Goal: Task Accomplishment & Management: Use online tool/utility

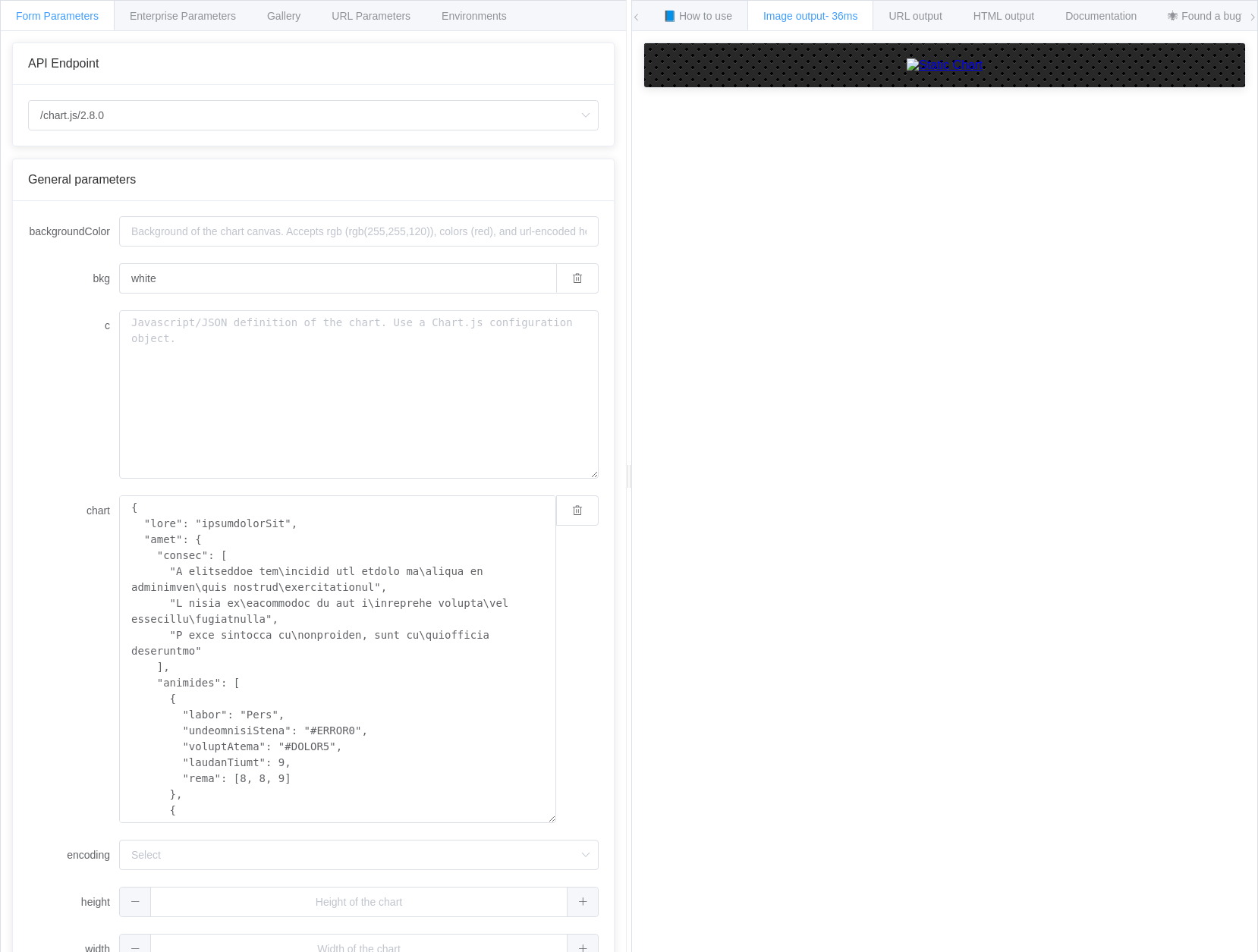
click at [923, 536] on div "How to maximize Image Charts in 3 steps Read the step-by-step guide to the Imag…" at bounding box center [945, 503] width 626 height 944
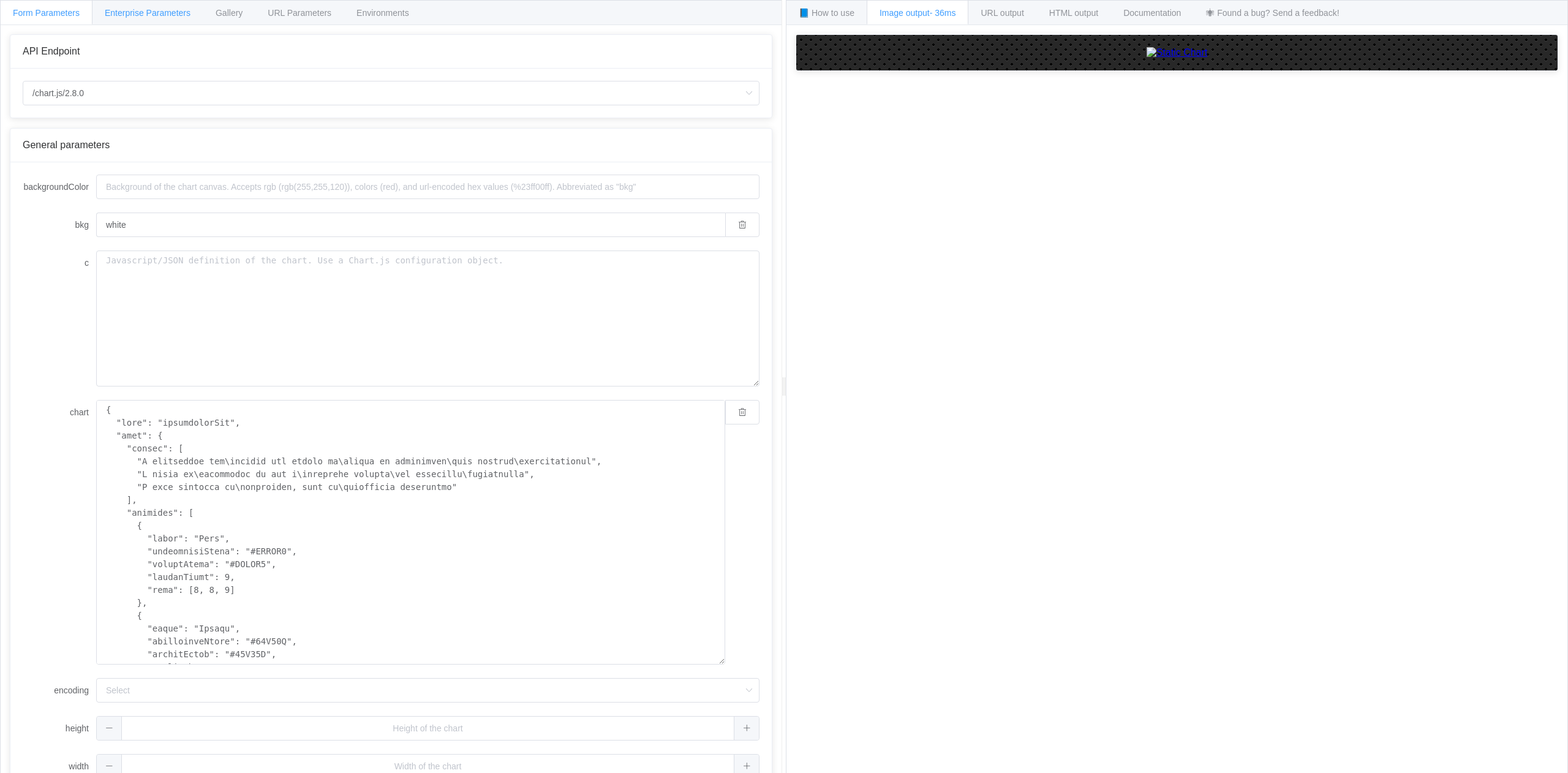
click at [147, 11] on span "Enterprise Parameters" at bounding box center [147, 12] width 86 height 10
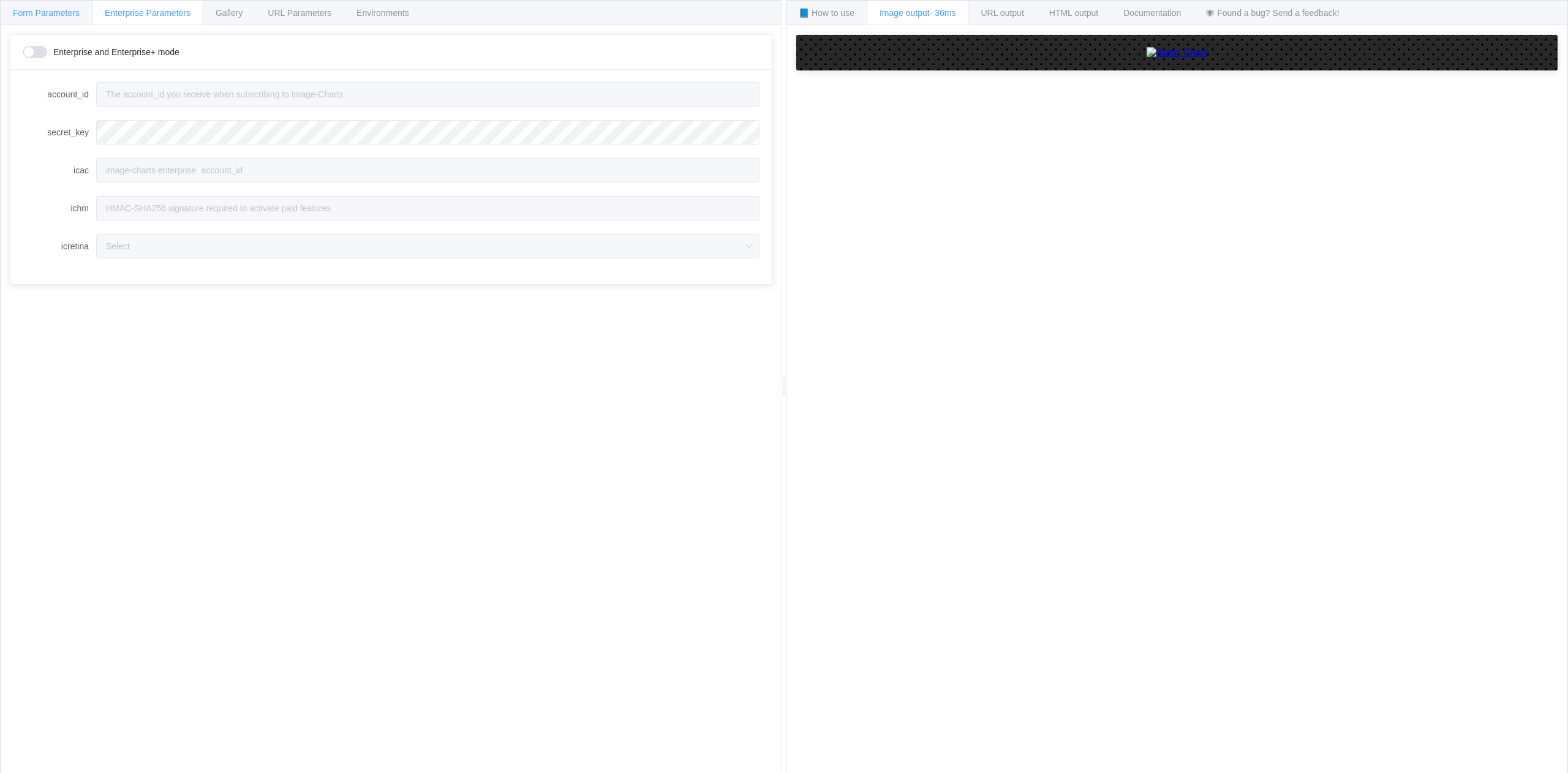
click at [65, 12] on span "Form Parameters" at bounding box center [46, 12] width 66 height 10
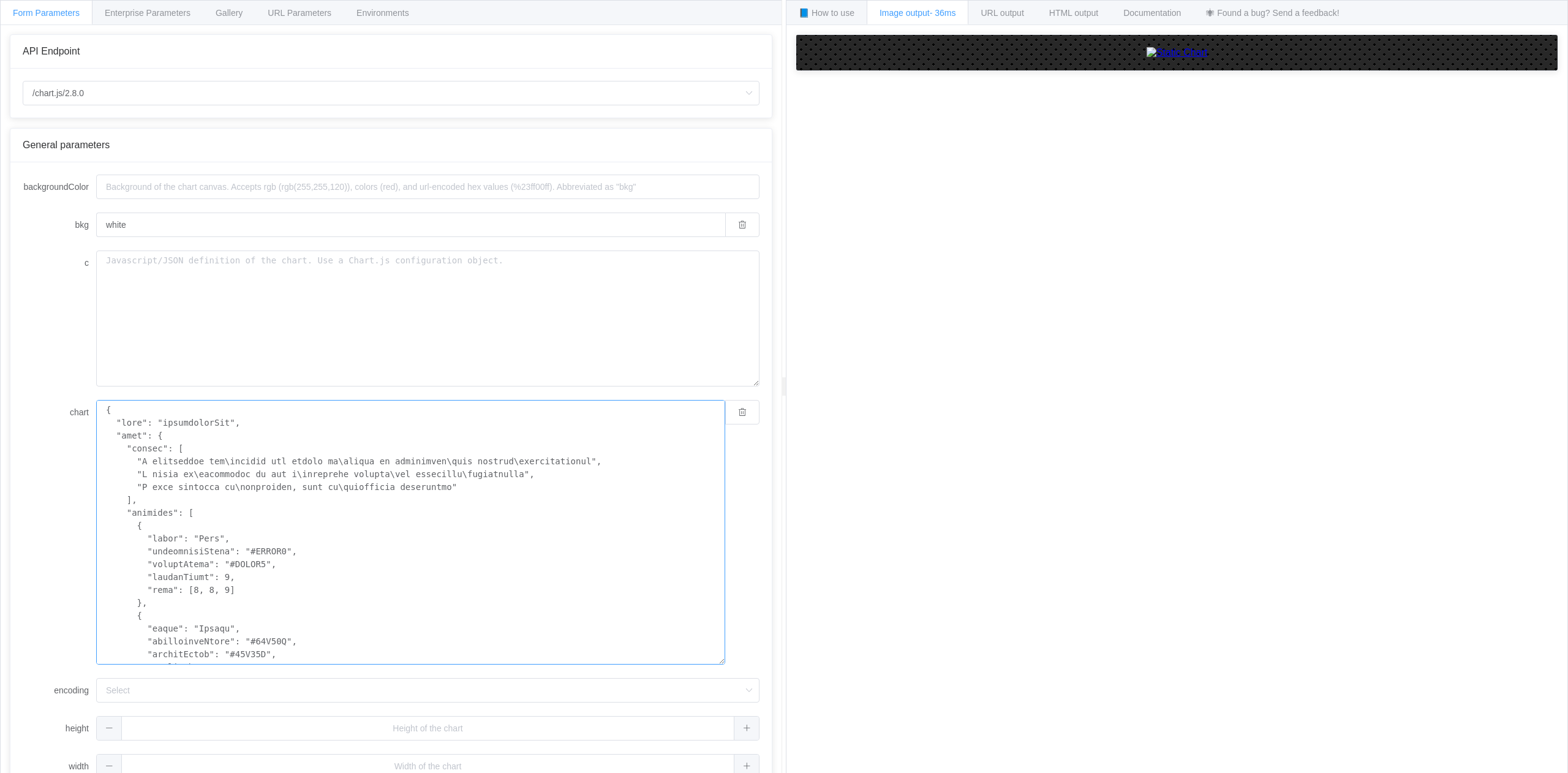
click at [442, 535] on textarea "chart" at bounding box center [410, 532] width 629 height 264
click at [419, 551] on textarea "chart" at bounding box center [410, 532] width 629 height 264
click at [1015, 563] on div at bounding box center [1177, 409] width 763 height 749
click at [280, 504] on textarea "chart" at bounding box center [410, 532] width 629 height 264
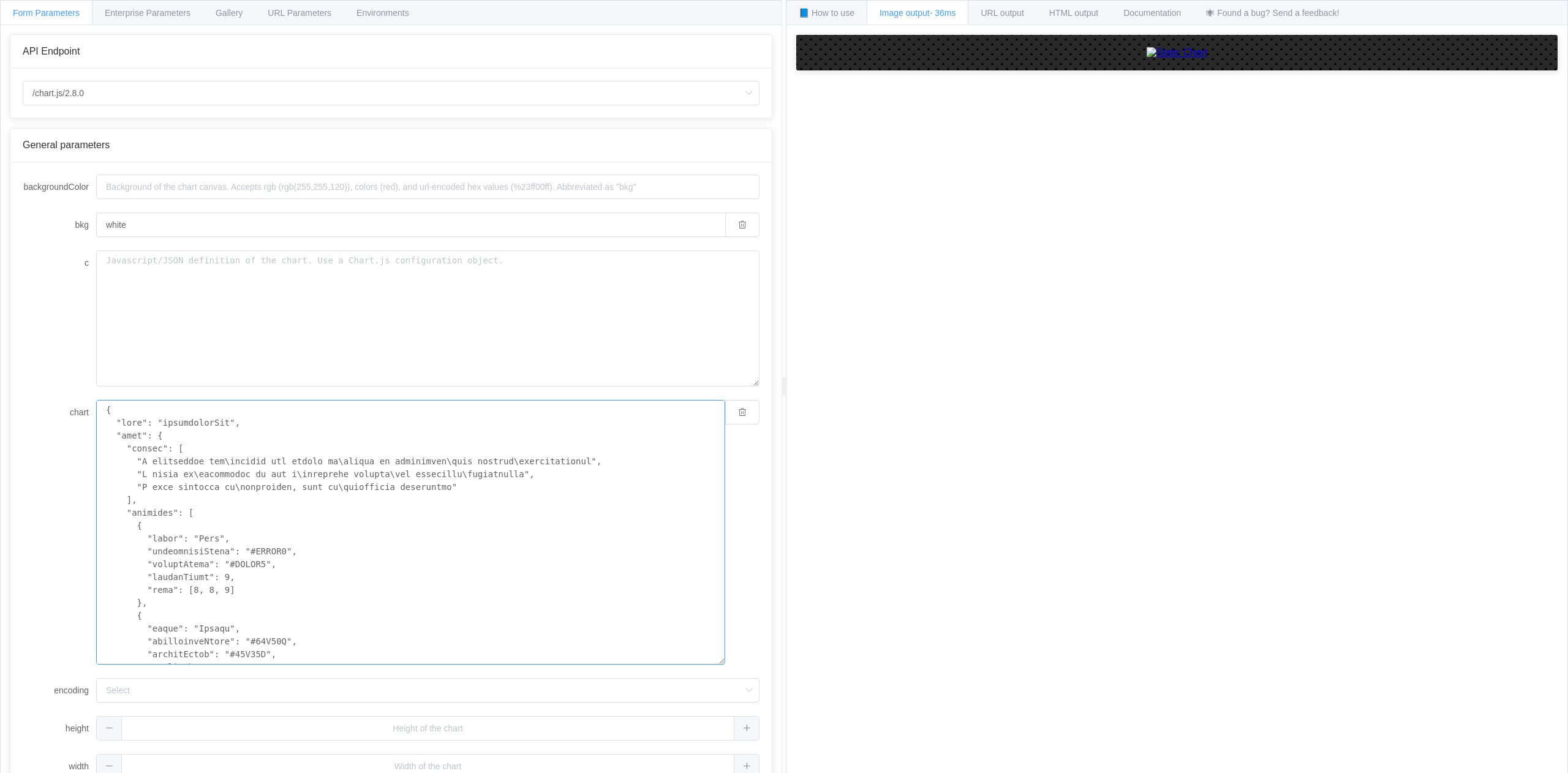
click at [281, 503] on textarea "chart" at bounding box center [410, 532] width 629 height 264
paste textarea "yAxes": [{ "ticks": { "padding": 10 } }], "xAxes": [{ "ticks": { "beginAtZero":…"
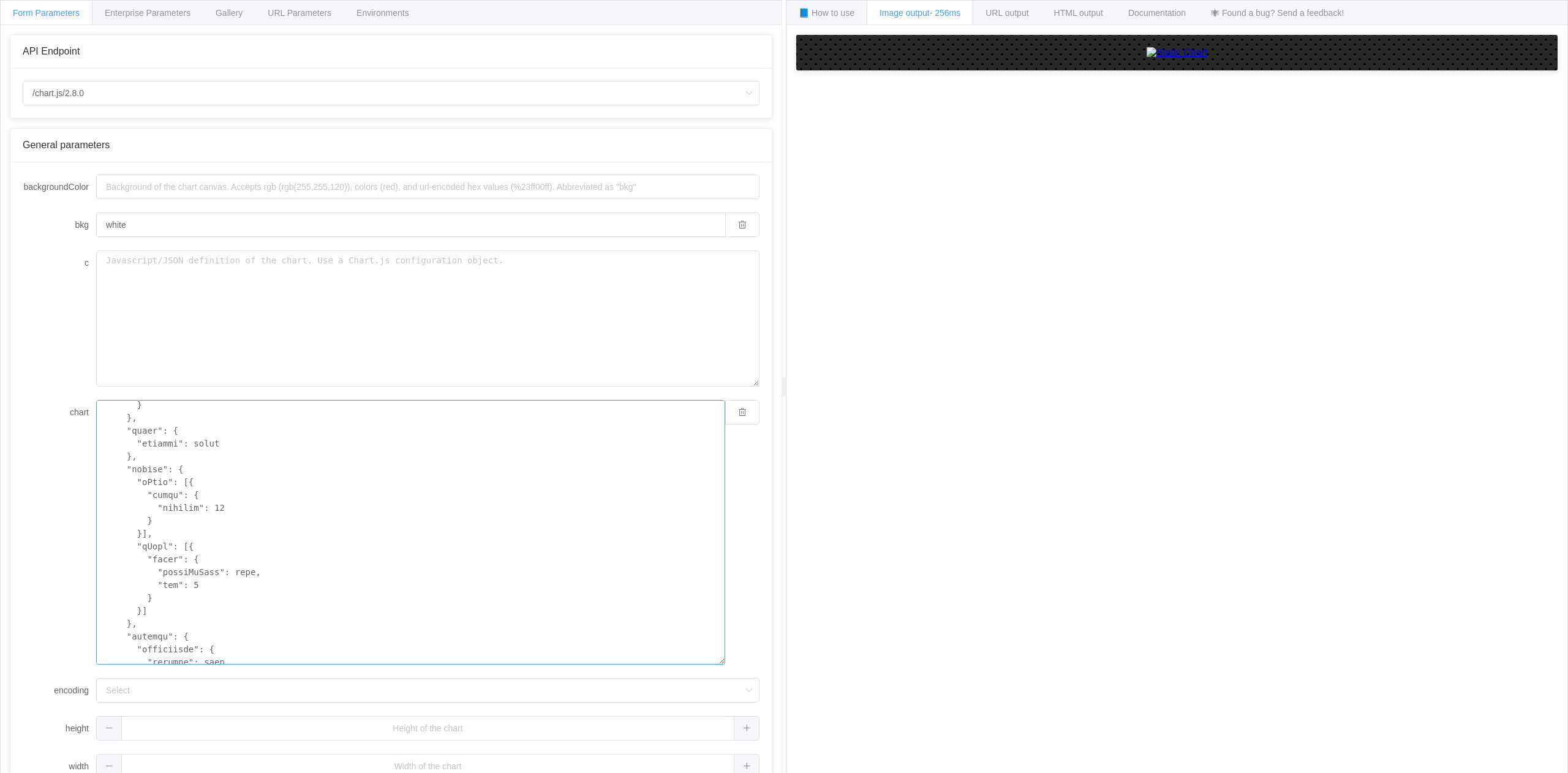
scroll to position [443, 0]
click at [224, 505] on textarea "chart" at bounding box center [410, 532] width 629 height 264
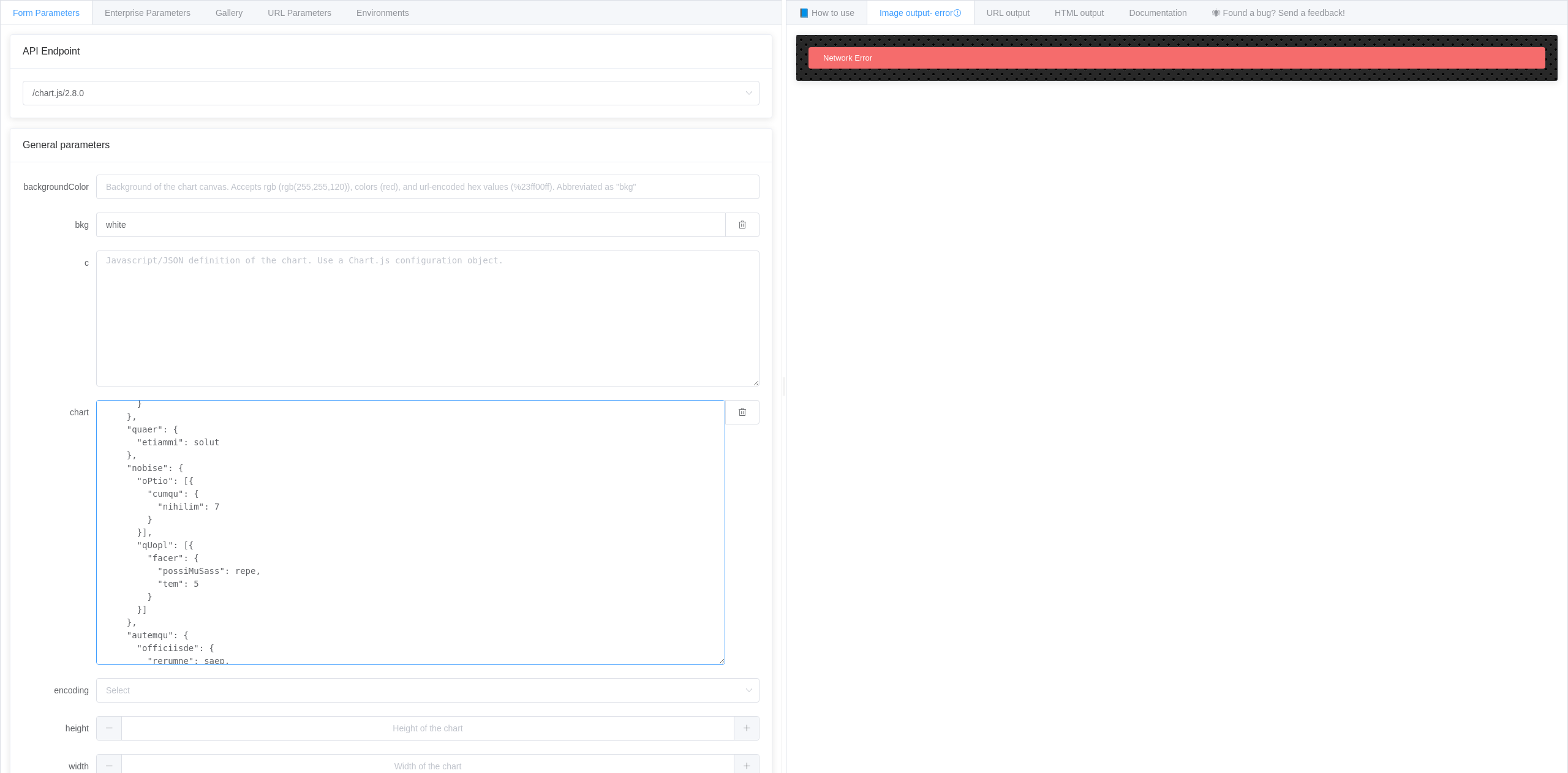
type textarea "{ "type": "horizontalBar", "data": { "labels": [ "I anticipate how\nothers are …"
click at [411, 569] on textarea "chart" at bounding box center [410, 532] width 629 height 264
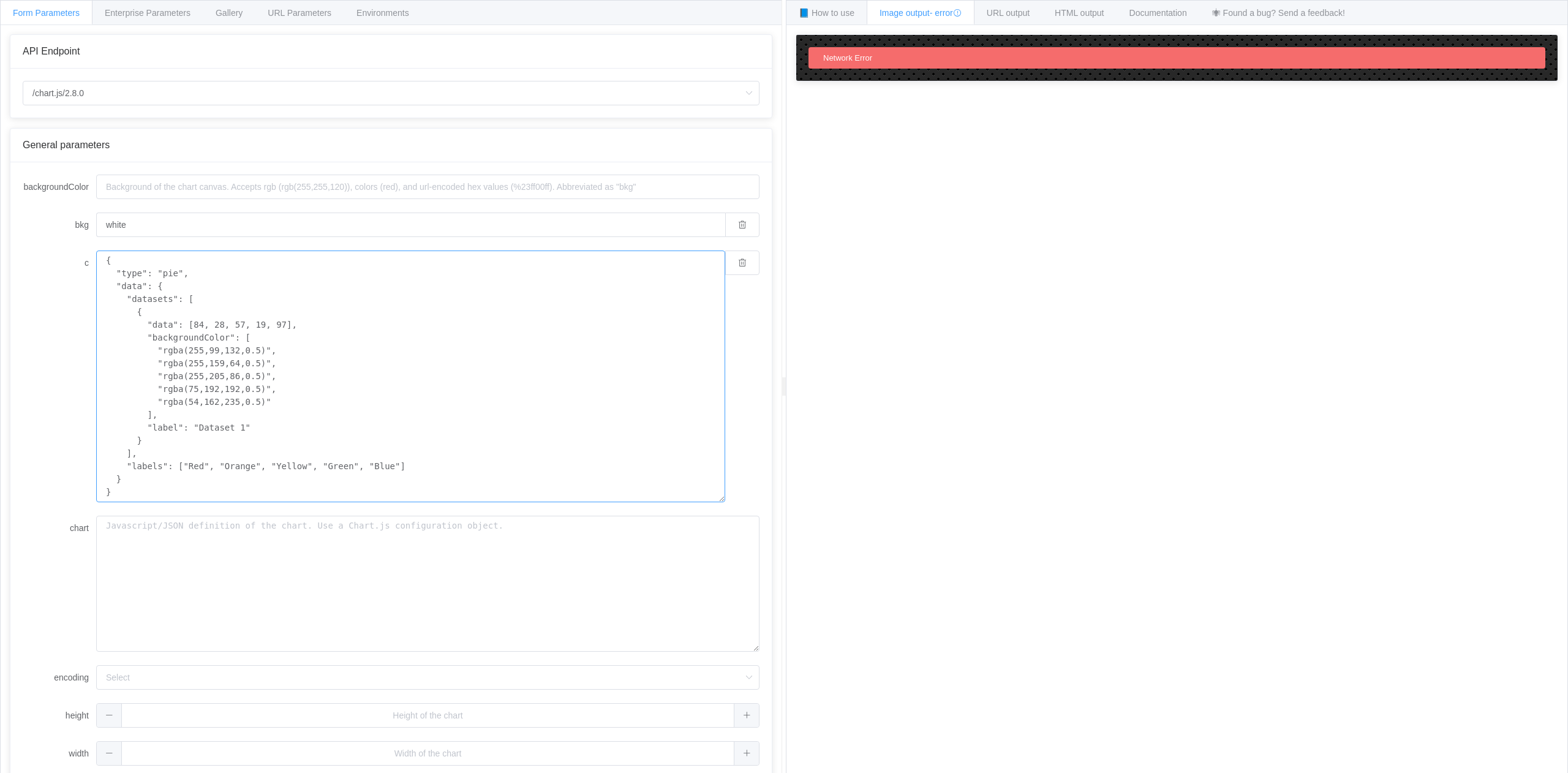
click at [465, 386] on textarea "{ "type": "pie", "data": { "datasets": [ { "data": [84, 28, 57, 19, 97], "backg…" at bounding box center [410, 376] width 629 height 251
click at [454, 417] on textarea "{ "type": "pie", "data": { "datasets": [ { "data": [84, 28, 57, 19, 97], "backg…" at bounding box center [410, 376] width 629 height 251
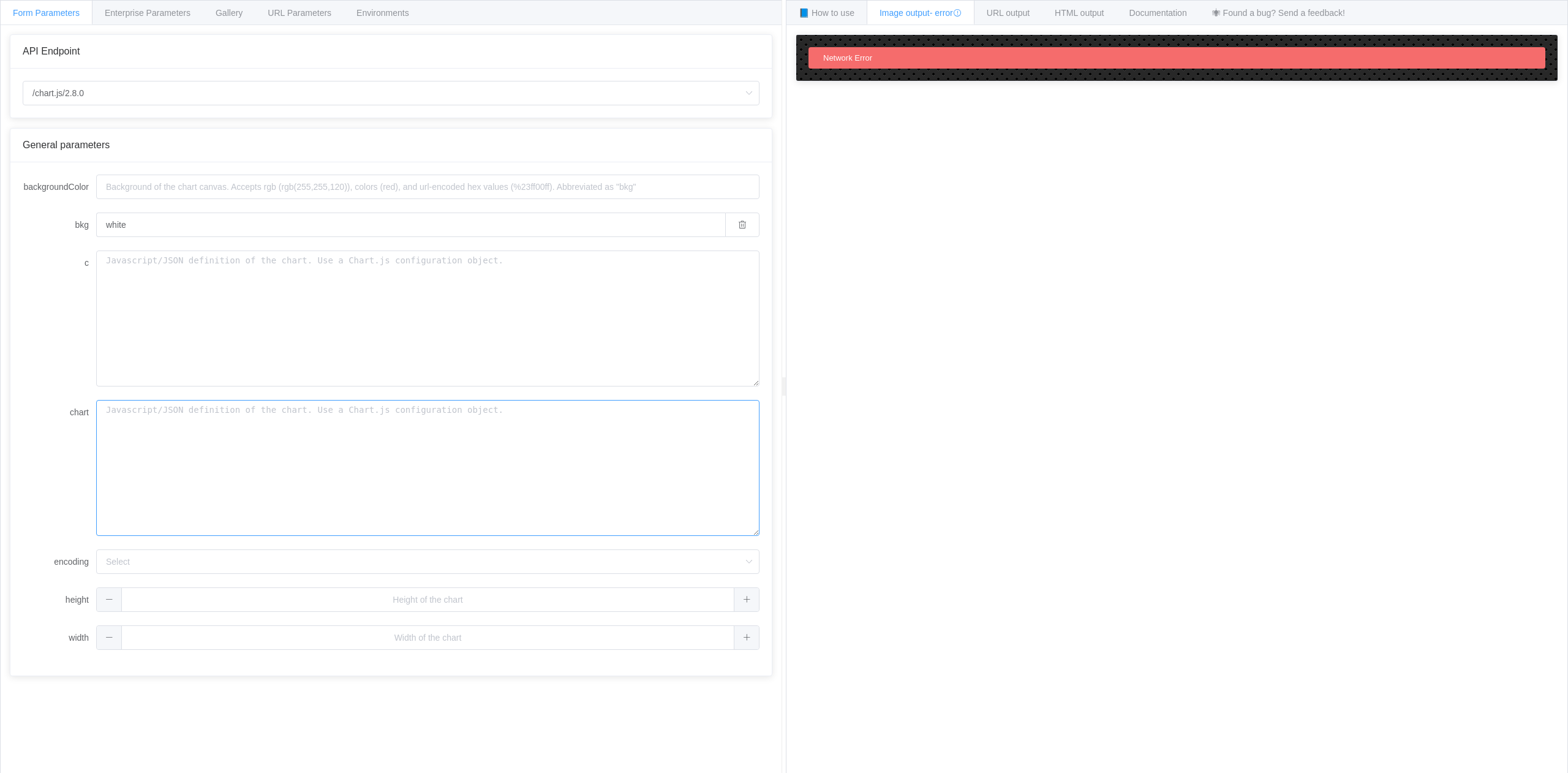
click at [232, 446] on textarea "chart" at bounding box center [428, 467] width 663 height 136
paste textarea "{ "type": "horizontalBar", "data": { "labels": [ "I anticipate how\nothers are …"
type textarea "{ "type": "horizontalBar", "data": { "labels": [ "I anticipate how\nothers are …"
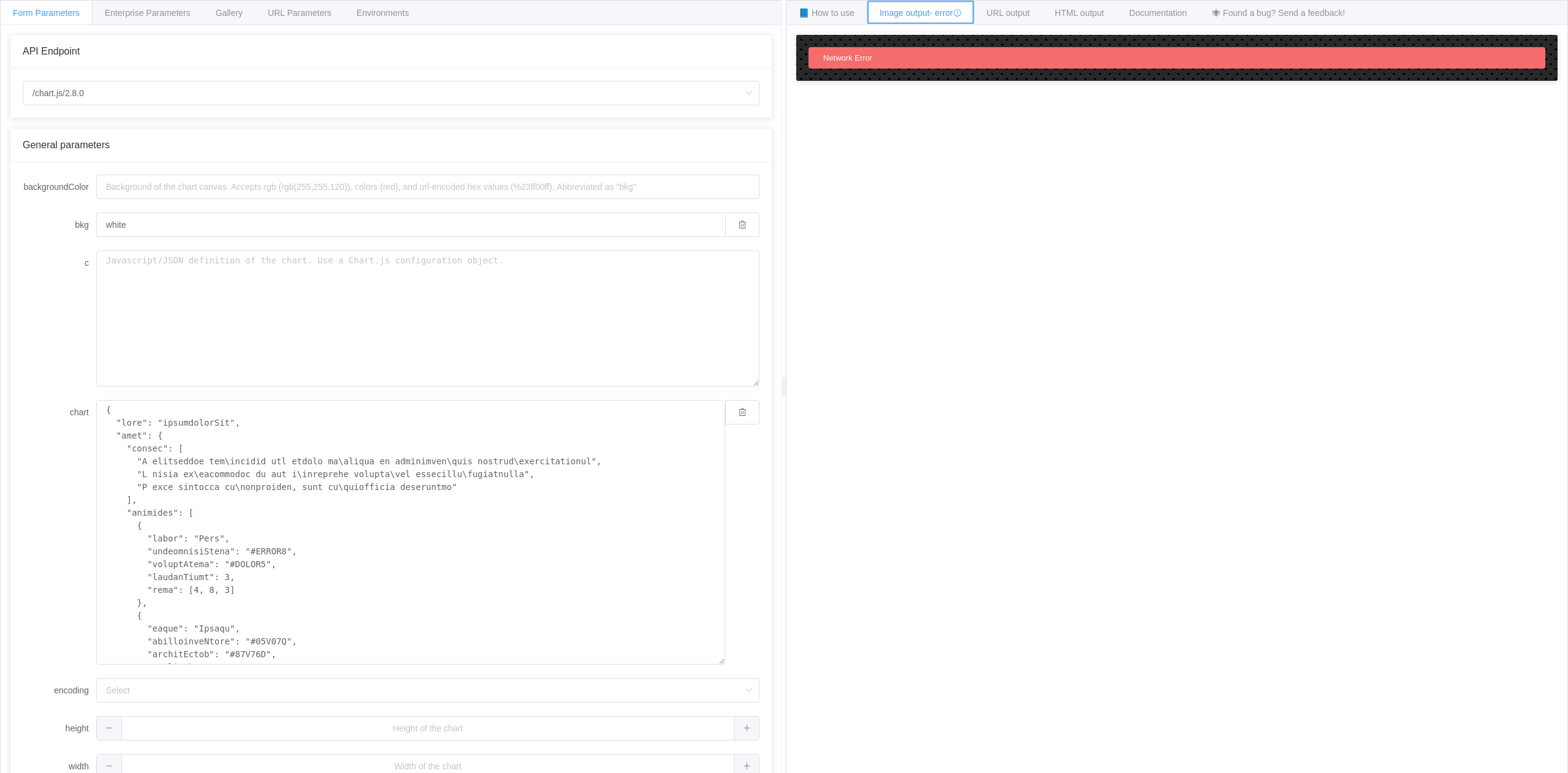
click at [962, 13] on icon at bounding box center [957, 12] width 8 height 8
click at [946, 54] on div "Network Error" at bounding box center [1177, 58] width 737 height 21
click at [943, 57] on div "Network Error" at bounding box center [1177, 58] width 737 height 21
drag, startPoint x: 905, startPoint y: 222, endPoint x: 882, endPoint y: 465, distance: 244.1
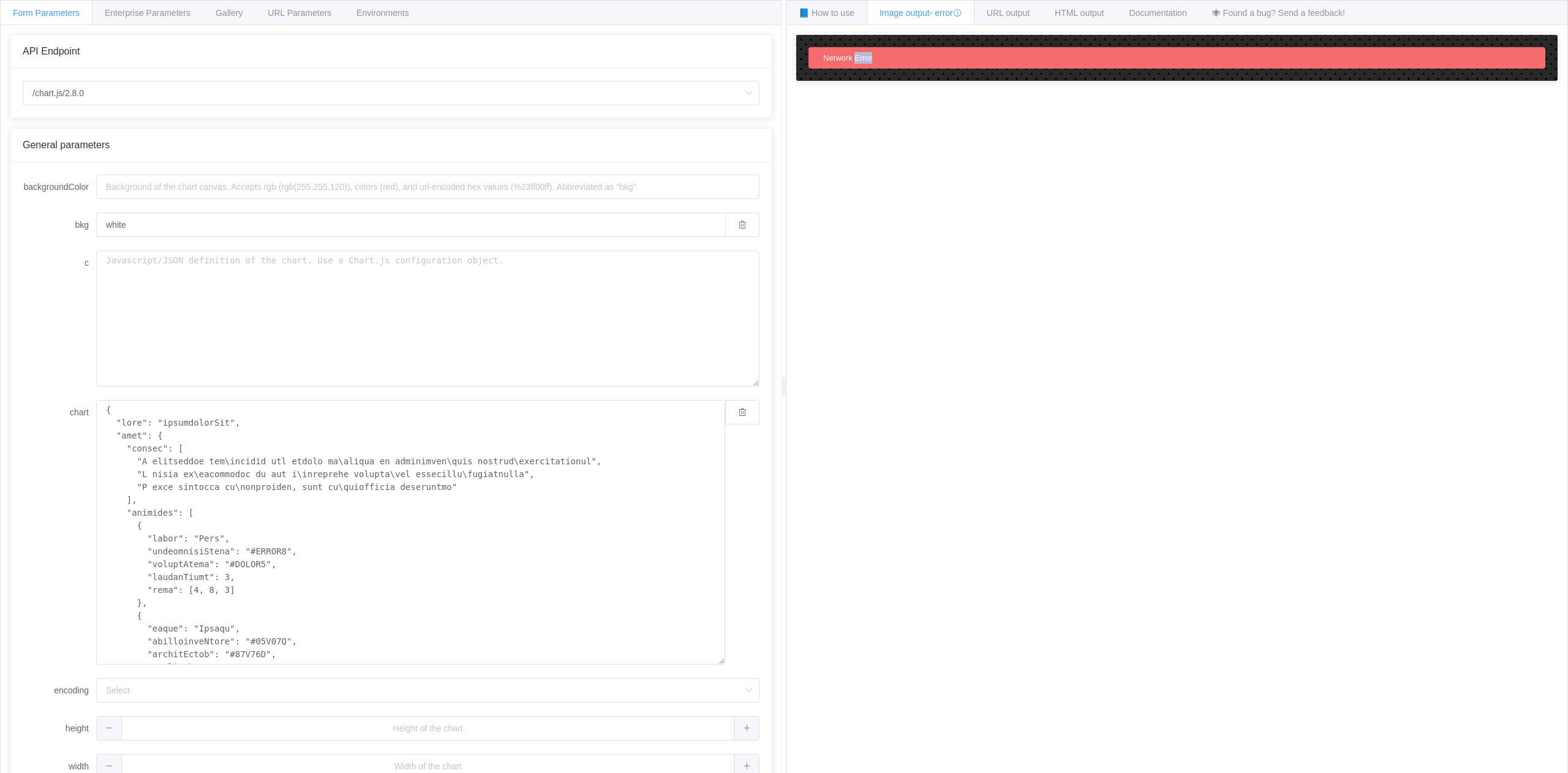
click at [882, 465] on div "How to maximize Image Charts in 3 steps Read the step-by-step guide to the Imag…" at bounding box center [1177, 409] width 781 height 767
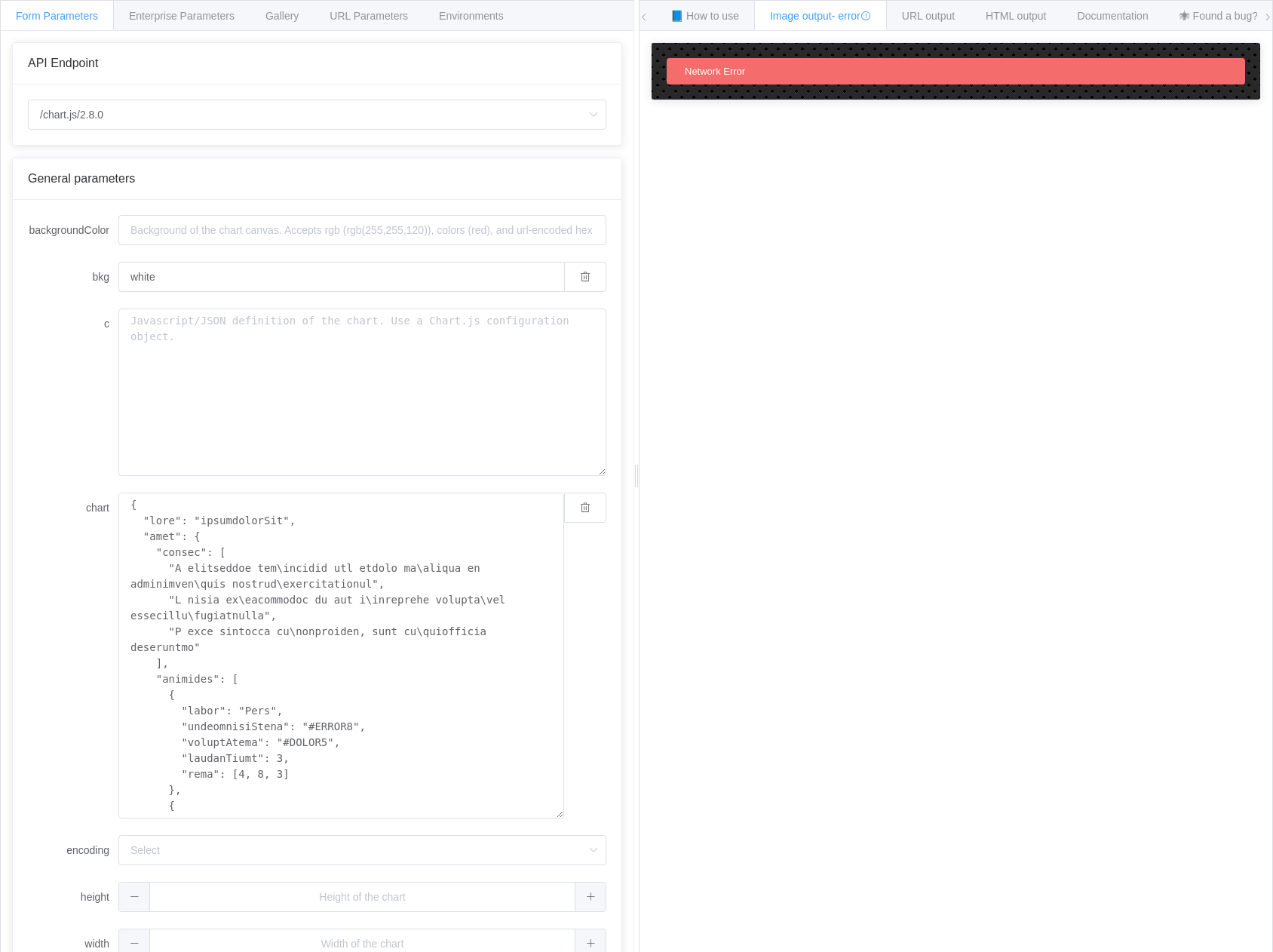
click at [929, 339] on div "Network Error" at bounding box center [956, 503] width 611 height 922
click at [376, 644] on textarea "chart" at bounding box center [342, 655] width 446 height 325
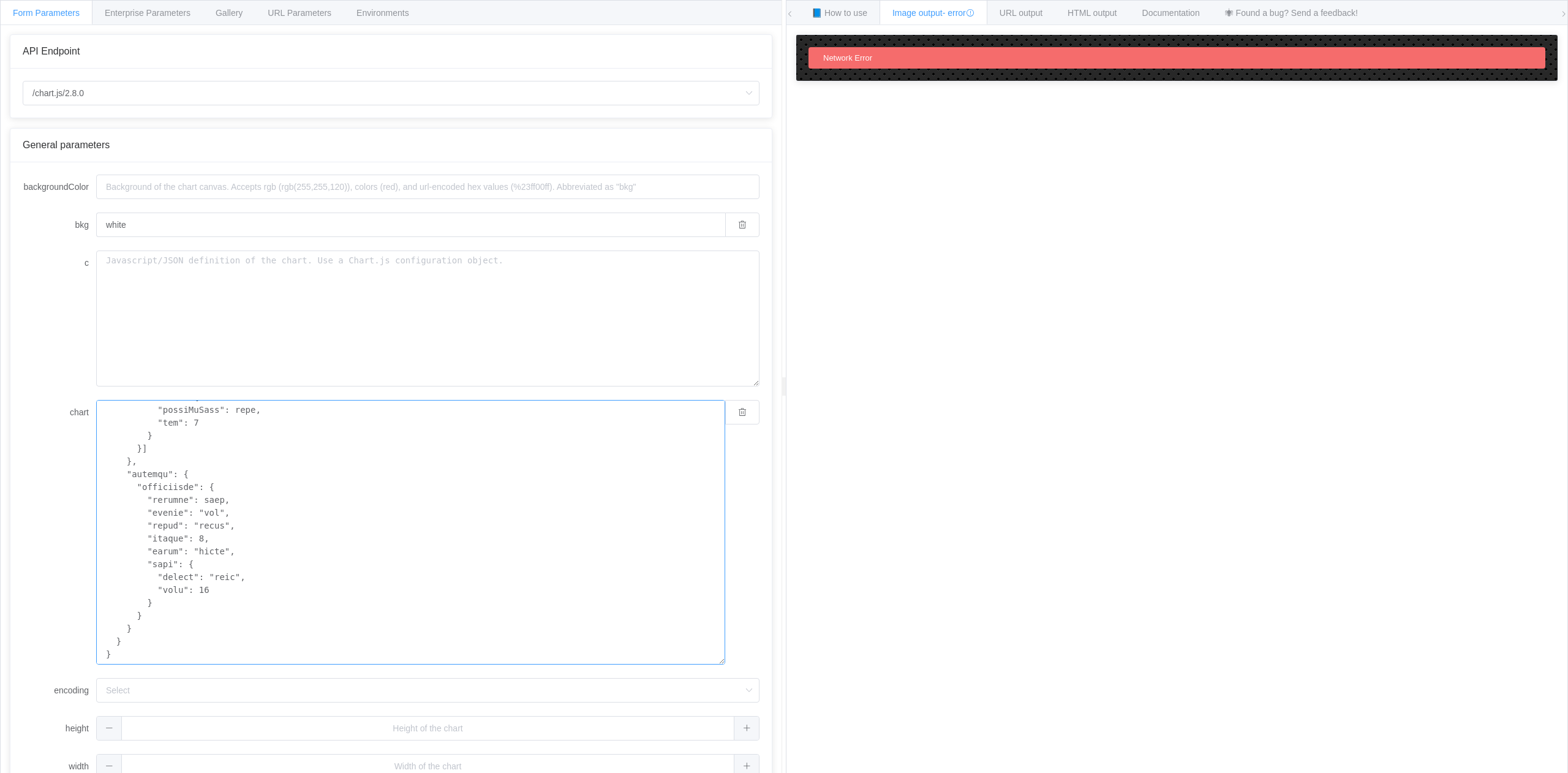
scroll to position [613, 0]
click at [1022, 403] on div "Network Error" at bounding box center [1177, 409] width 763 height 749
click at [941, 439] on div "Network Error" at bounding box center [1177, 409] width 763 height 749
click at [330, 495] on textarea "chart" at bounding box center [410, 532] width 629 height 264
paste textarea "callback": "function(value, index) { return ' ' + value; }""
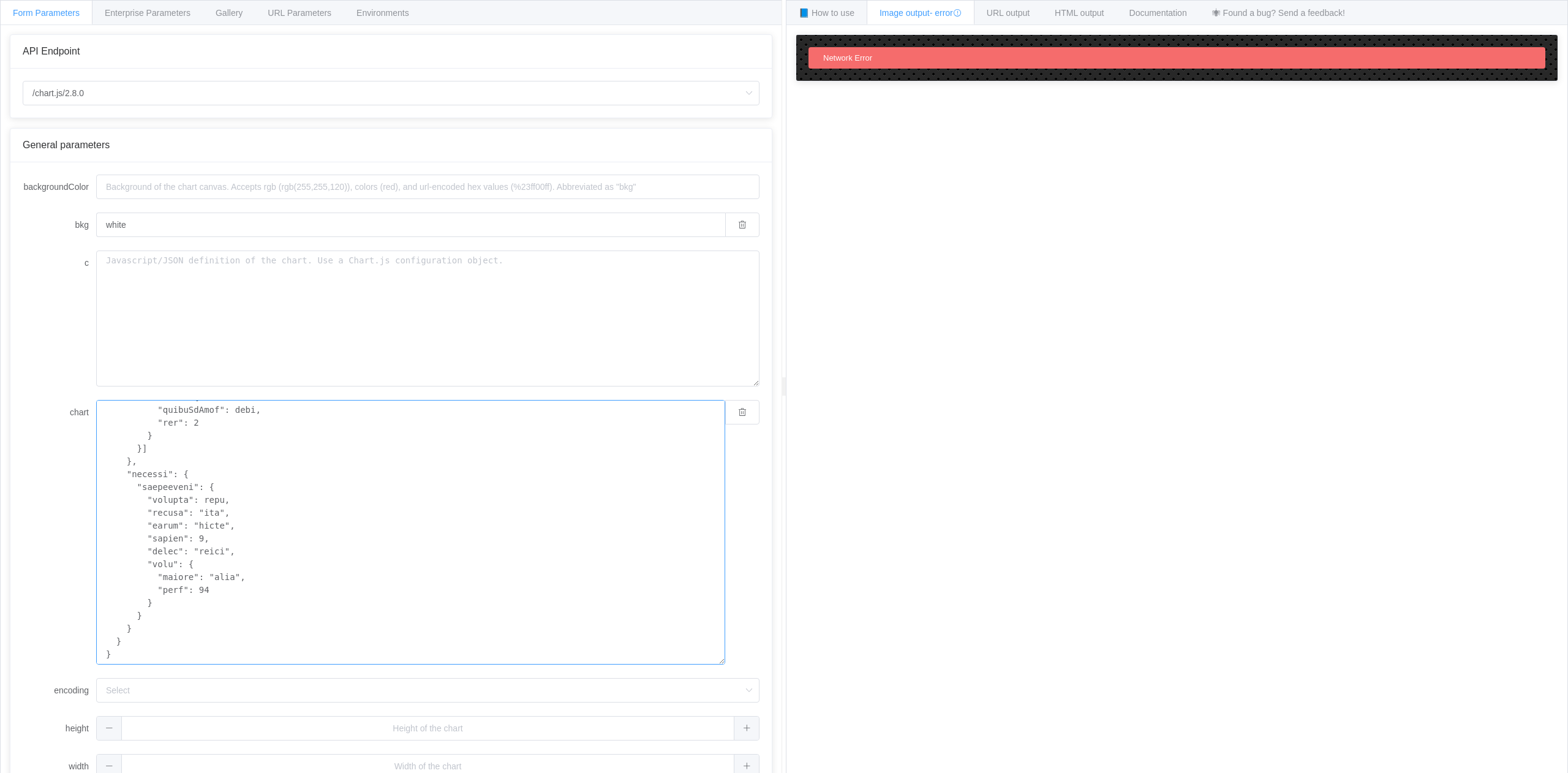
scroll to position [604, 0]
type textarea "{ "type": "horizontalBar", "data": { "labels": [ "I anticipate how\nothers are …"
click at [876, 497] on div "Network Error" at bounding box center [1177, 409] width 763 height 749
click at [879, 441] on div "Network Error" at bounding box center [1177, 409] width 763 height 749
click at [482, 547] on textarea "chart" at bounding box center [410, 532] width 629 height 264
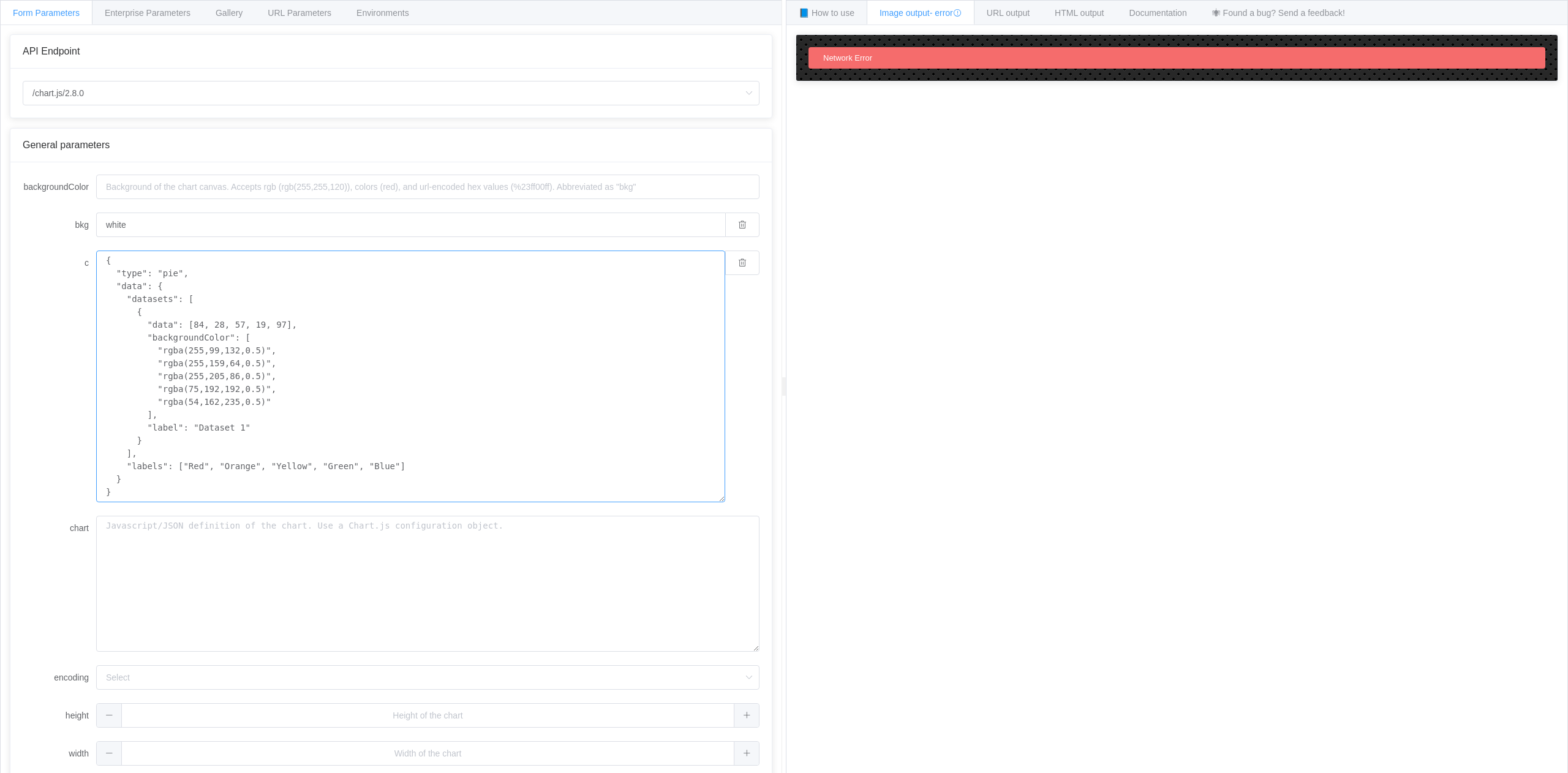
click at [322, 311] on textarea "{ "type": "pie", "data": { "datasets": [ { "data": [84, 28, 57, 19, 97], "backg…" at bounding box center [410, 376] width 629 height 251
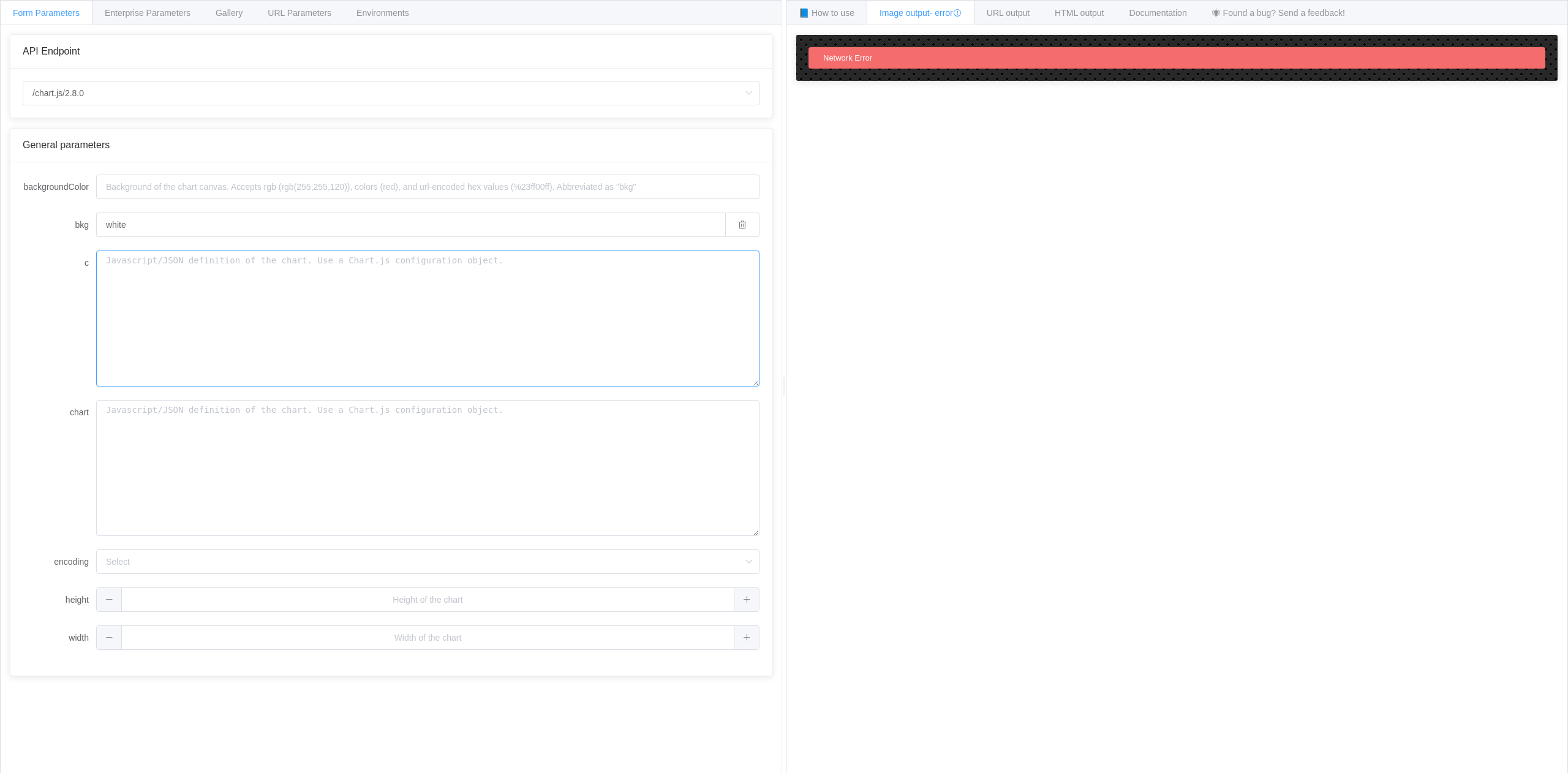
drag, startPoint x: 194, startPoint y: 388, endPoint x: 204, endPoint y: 438, distance: 51.0
click at [194, 390] on form "backgroundColor bkg white c chart encoding url base64 height width" at bounding box center [391, 412] width 737 height 475
click at [205, 437] on textarea "chart" at bounding box center [428, 467] width 663 height 136
paste textarea "{ "type": "horizontalBar", "data": { "labels": [ "I anticipate how\nothers are …"
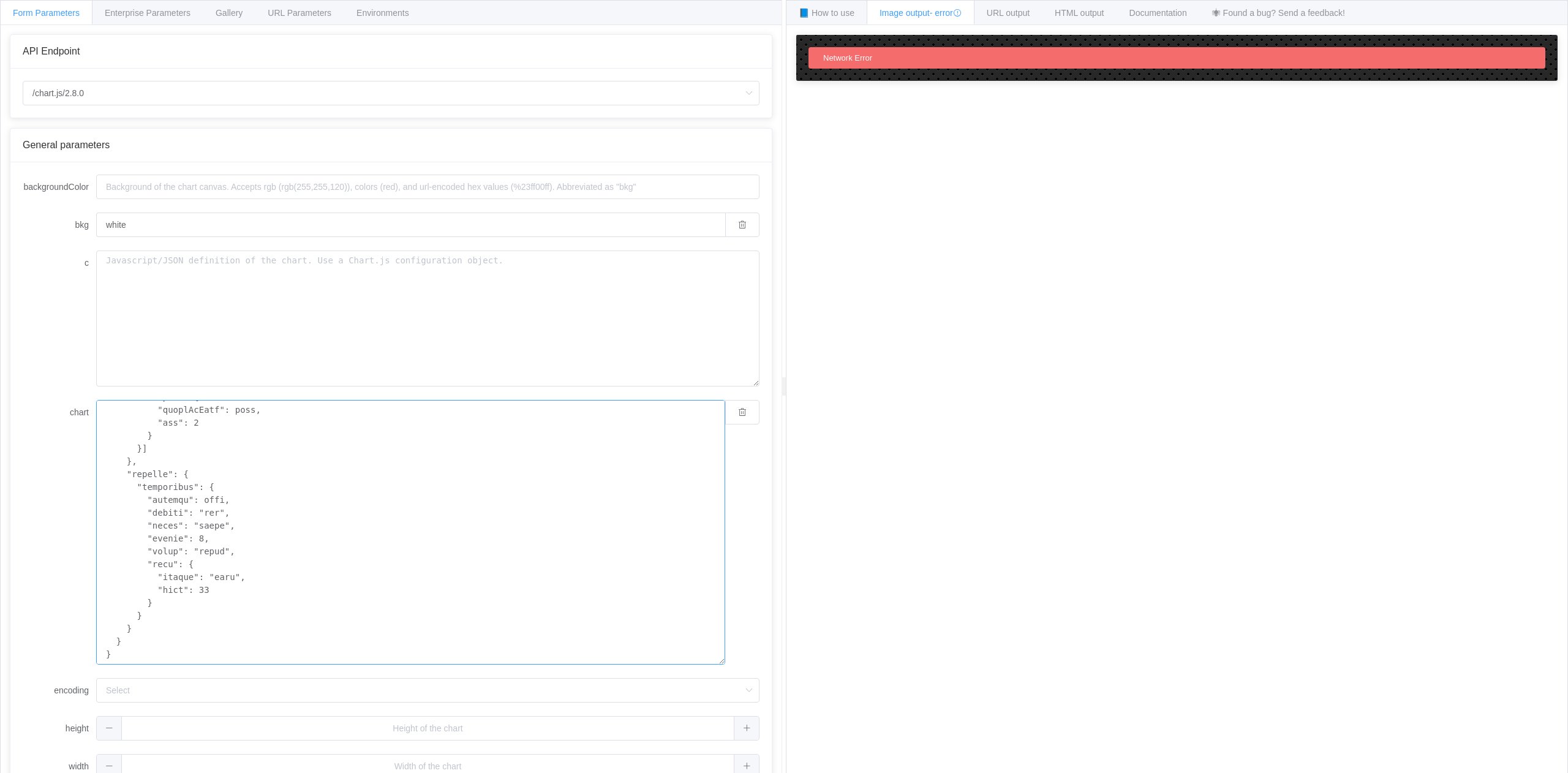
type textarea "{ "type": "horizontalBar", "data": { "labels": [ "I anticipate how\nothers are …"
click at [789, 513] on div "How to maximize Image Charts in 3 steps Read the step-by-step guide to the Imag…" at bounding box center [1177, 409] width 781 height 767
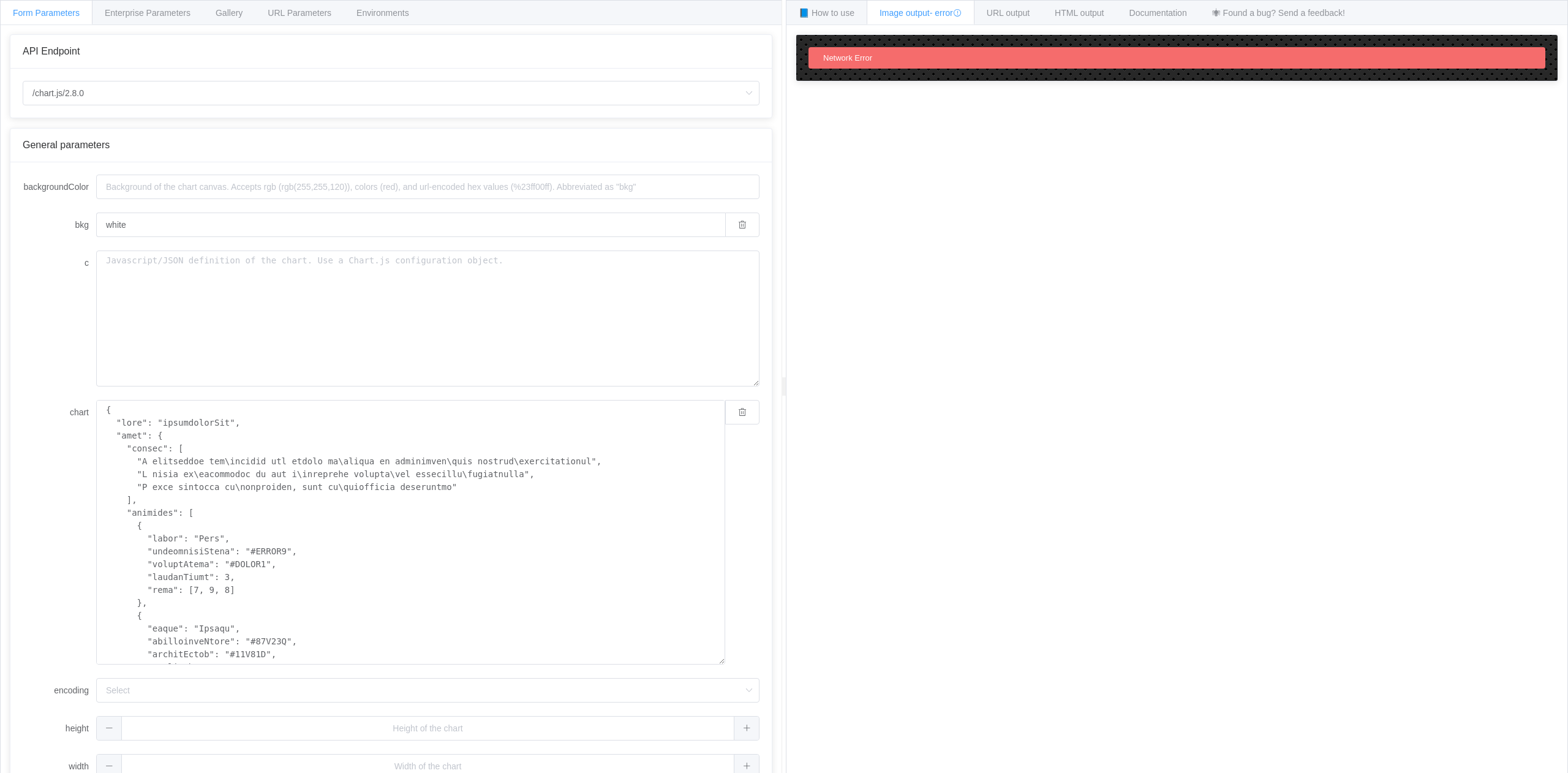
click at [1017, 477] on div "How to maximize Image Charts in 3 steps Read the step-by-step guide to the Imag…" at bounding box center [1177, 409] width 781 height 767
